Goal: Information Seeking & Learning: Learn about a topic

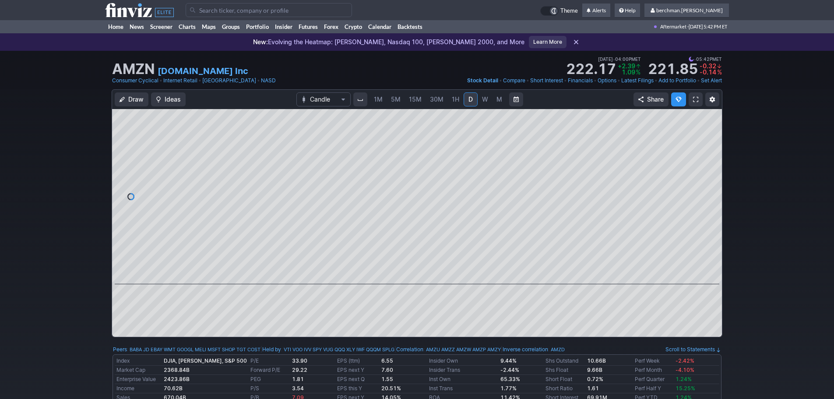
click at [210, 10] on input "Search" at bounding box center [269, 10] width 166 height 14
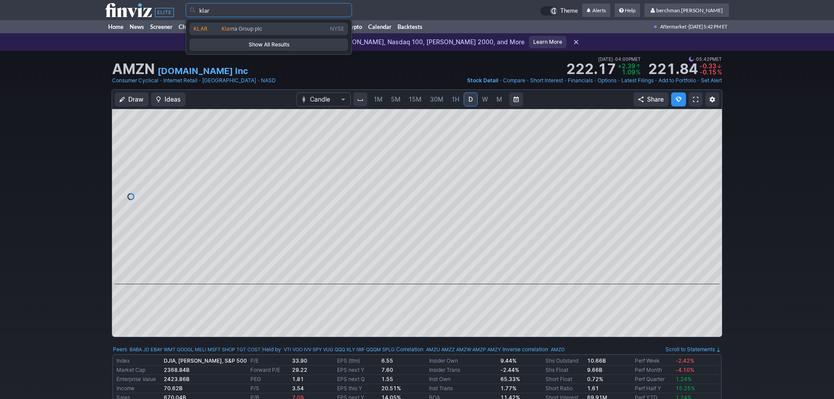
click at [250, 30] on span "na Group plc" at bounding box center [246, 28] width 31 height 7
type input "KLAR"
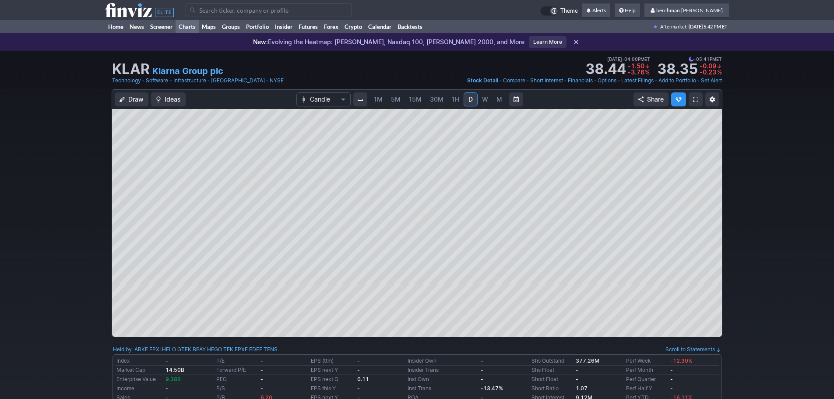
click at [188, 23] on link "Charts" at bounding box center [186, 26] width 23 height 13
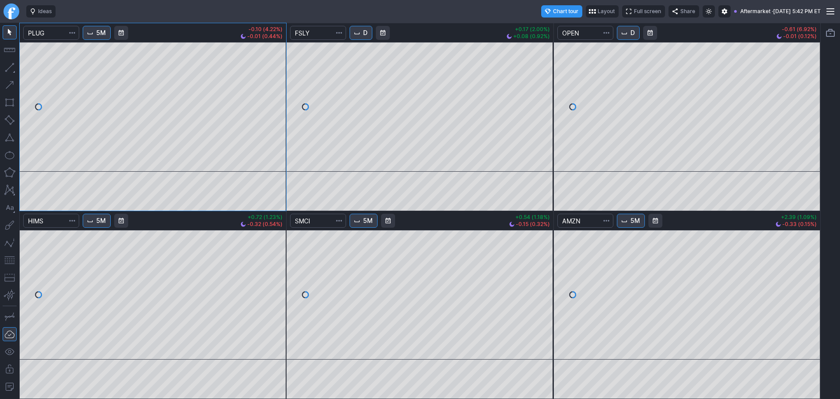
click at [10, 9] on link "Finviz.com" at bounding box center [12, 12] width 16 height 16
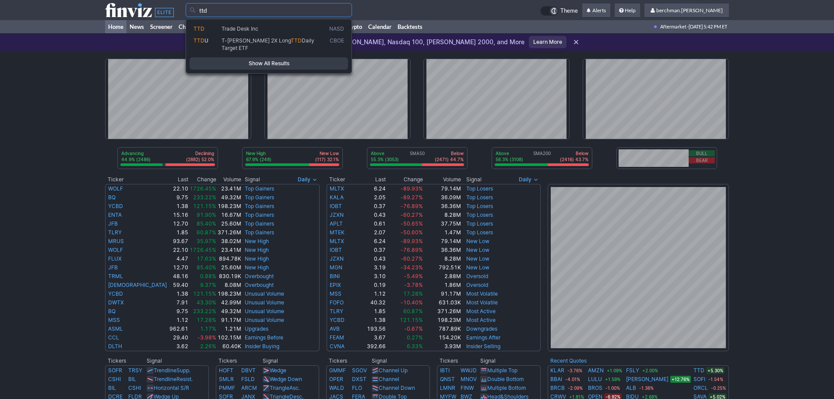
click at [235, 29] on span "Trade Desk Inc" at bounding box center [239, 28] width 37 height 7
type input "TTD"
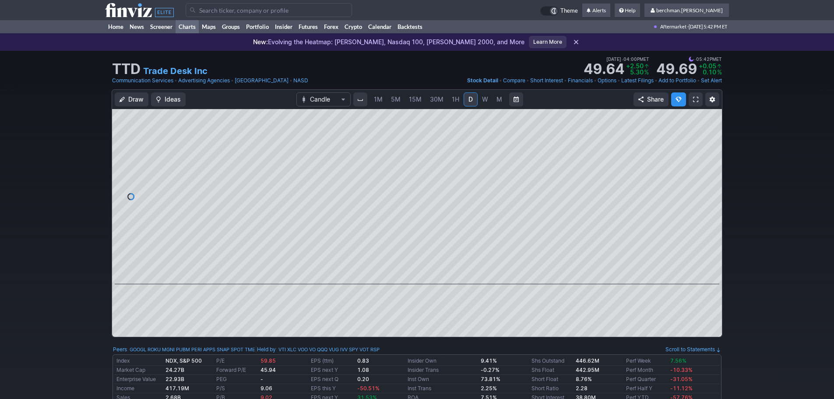
click at [177, 28] on link "Charts" at bounding box center [186, 26] width 23 height 13
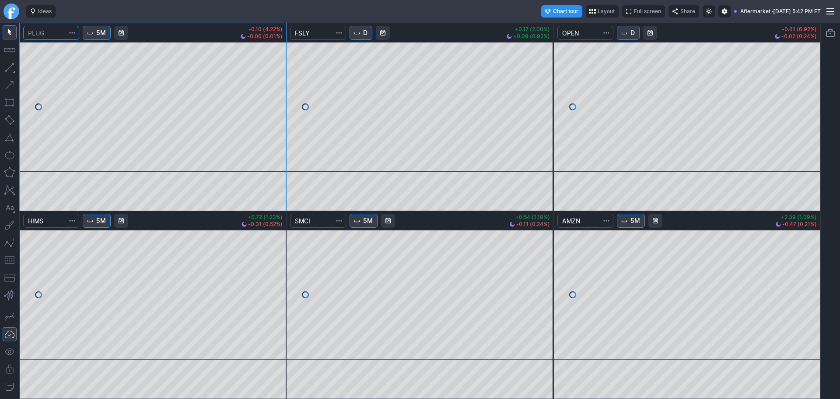
click at [60, 35] on input "Search" at bounding box center [51, 33] width 56 height 14
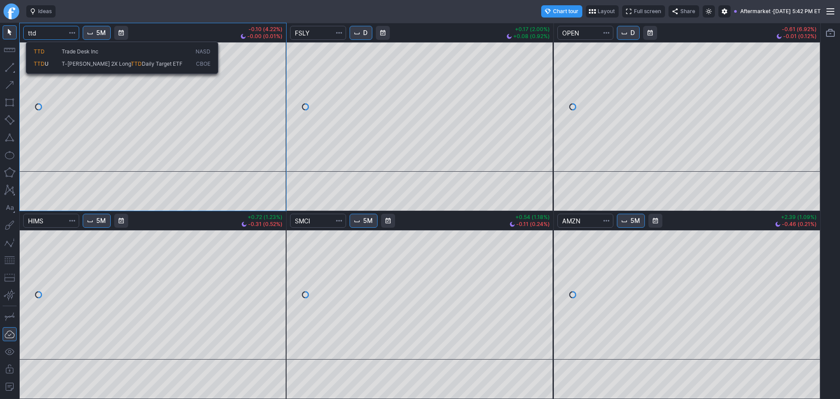
type input "ttd"
click at [66, 48] on span "Trade Desk Inc" at bounding box center [80, 51] width 37 height 7
